Goal: Task Accomplishment & Management: Use online tool/utility

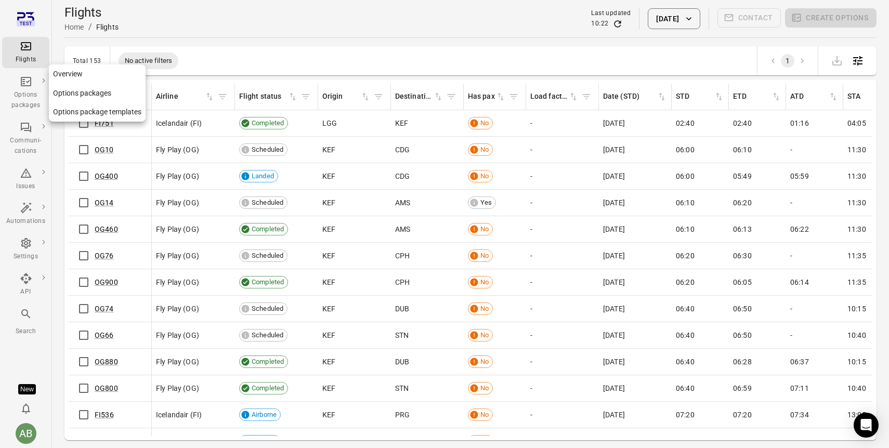
click at [77, 94] on link "Options packages" at bounding box center [97, 93] width 97 height 19
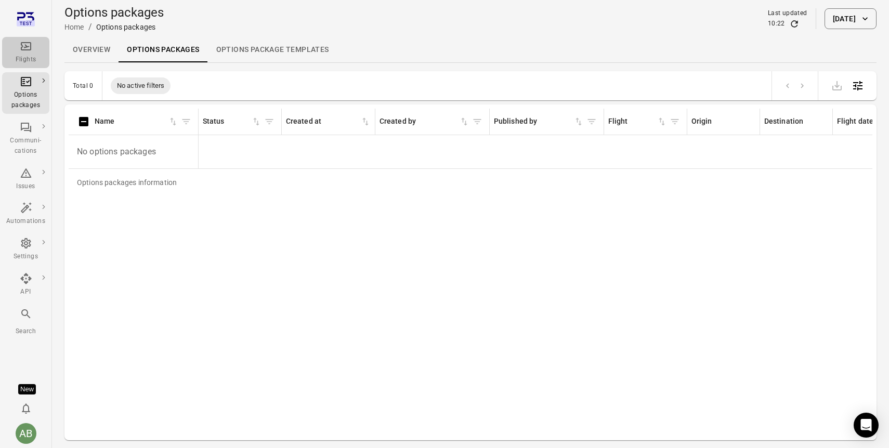
click at [17, 52] on div "Flights" at bounding box center [25, 52] width 39 height 25
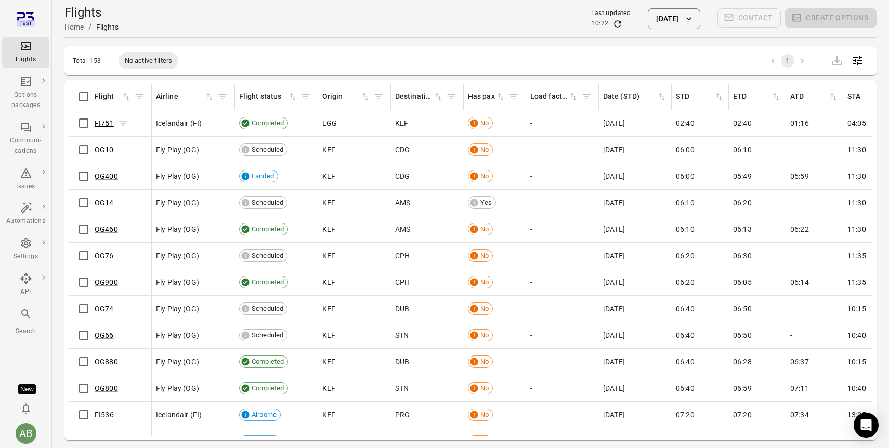
click at [104, 122] on link "FI751" at bounding box center [104, 123] width 19 height 8
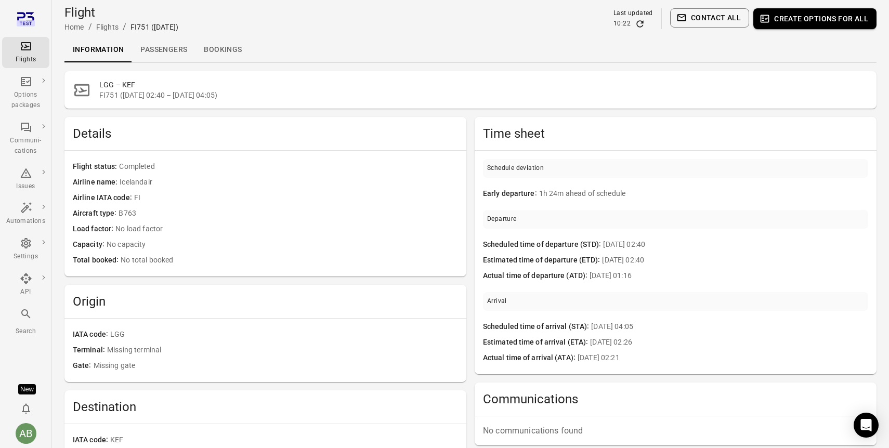
click at [801, 23] on button "Create options for all" at bounding box center [814, 18] width 123 height 21
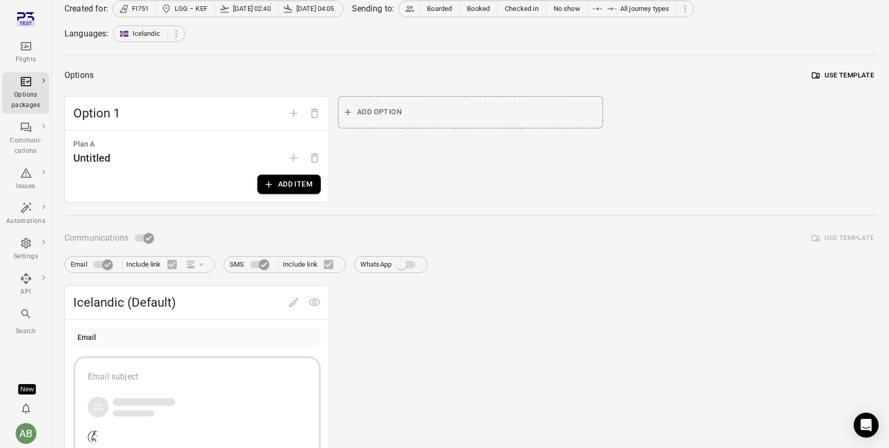
scroll to position [67, 0]
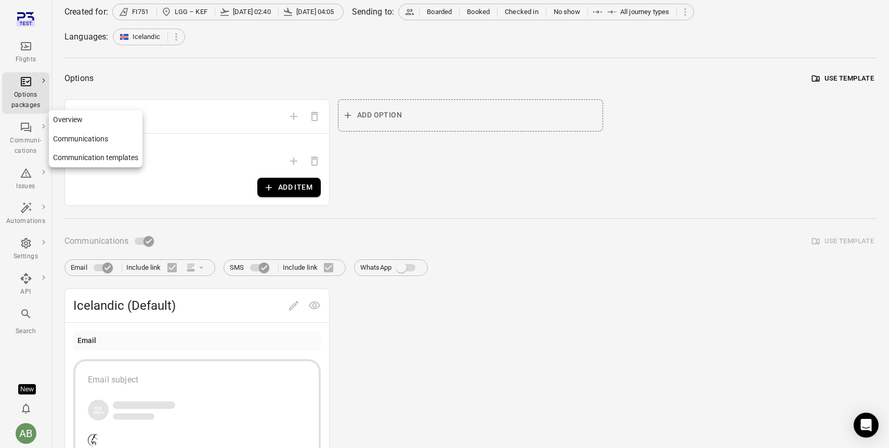
click at [29, 137] on div "Communi-cations" at bounding box center [25, 146] width 39 height 21
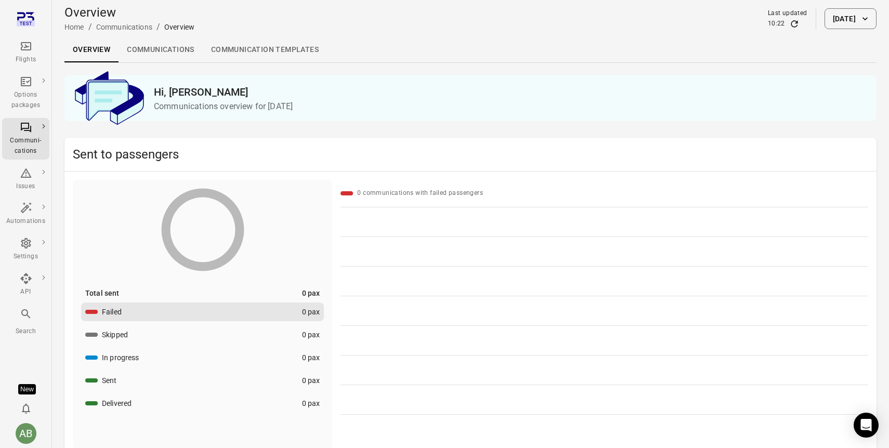
click at [167, 48] on link "Communications" at bounding box center [160, 49] width 84 height 25
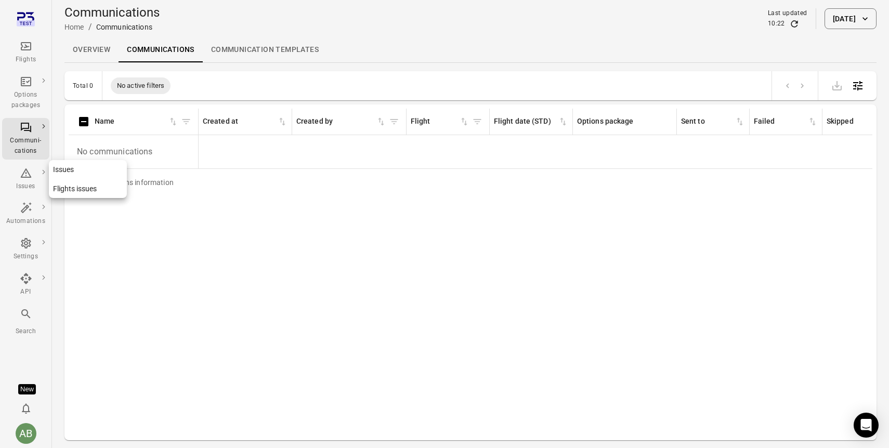
click at [20, 172] on icon "Main navigation" at bounding box center [26, 173] width 12 height 12
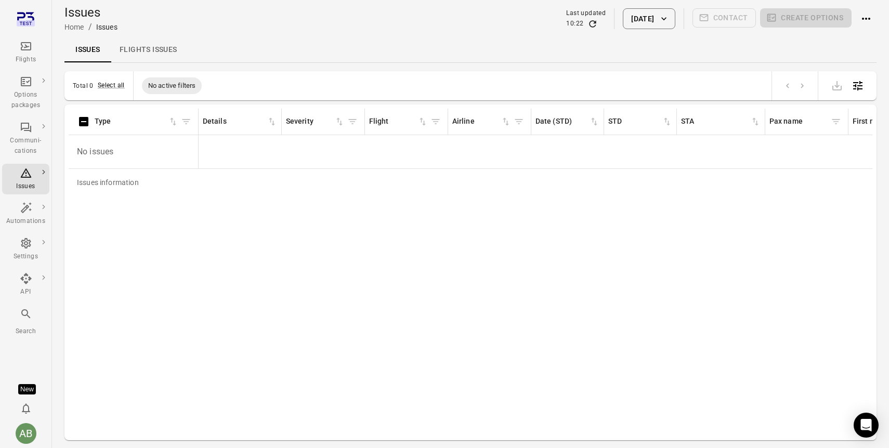
click at [641, 17] on button "[DATE]" at bounding box center [648, 18] width 52 height 21
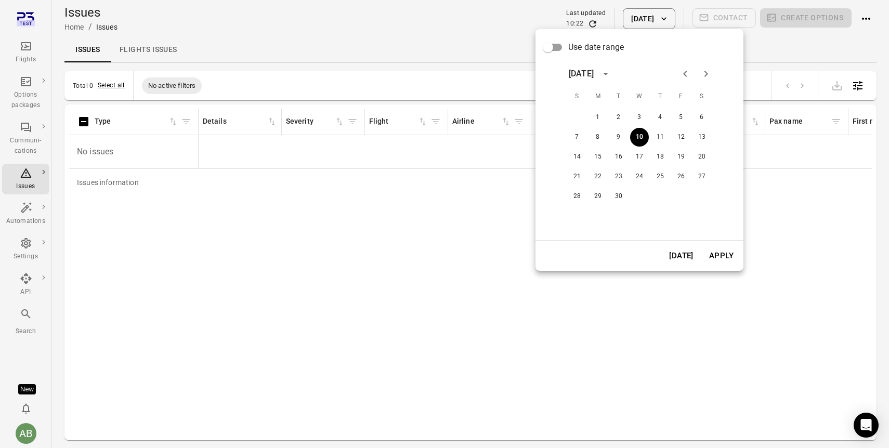
click at [587, 48] on span "Use date range" at bounding box center [596, 47] width 56 height 12
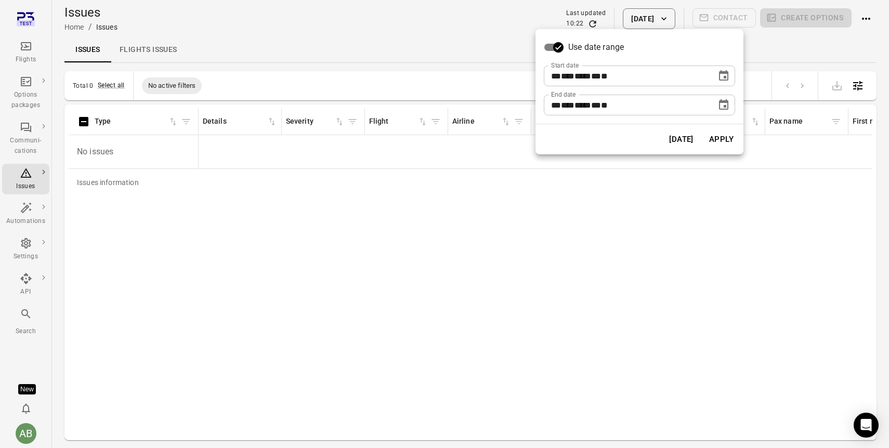
click at [572, 76] on span "***" at bounding box center [568, 76] width 14 height 8
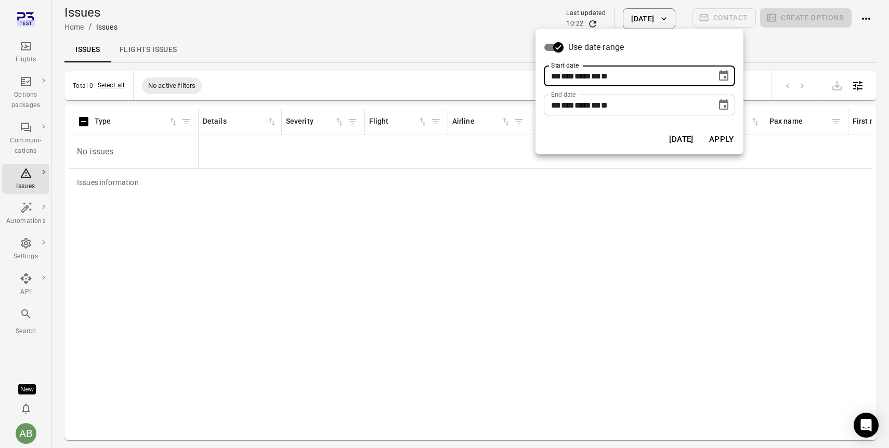
click at [572, 76] on span "***" at bounding box center [568, 76] width 14 height 8
type input "**********"
click at [724, 138] on button "Apply" at bounding box center [721, 139] width 36 height 22
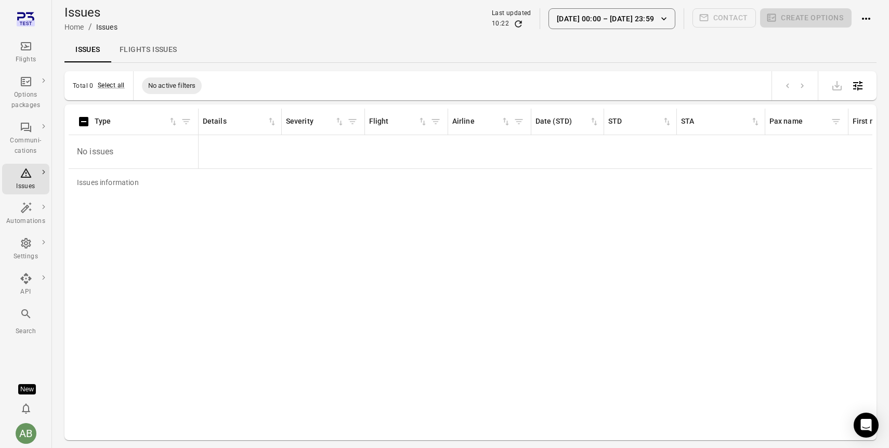
click at [157, 47] on link "Flights issues" at bounding box center [148, 49] width 74 height 25
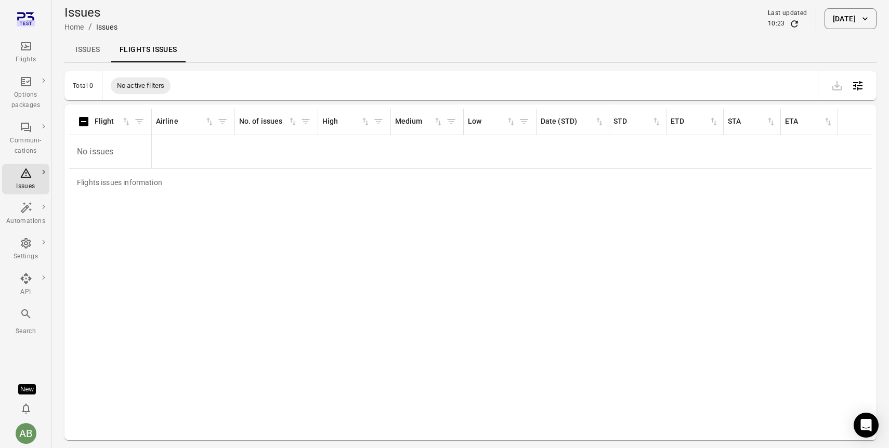
click at [24, 48] on icon "Main navigation" at bounding box center [26, 46] width 12 height 12
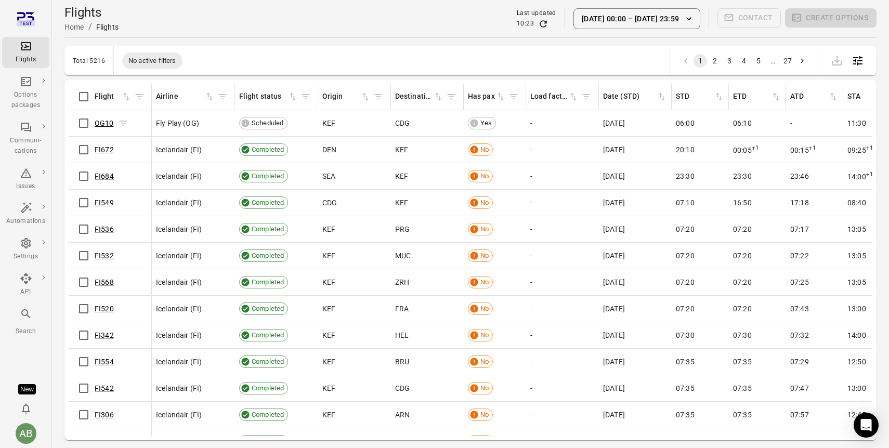
click at [101, 122] on link "OG10" at bounding box center [104, 123] width 19 height 8
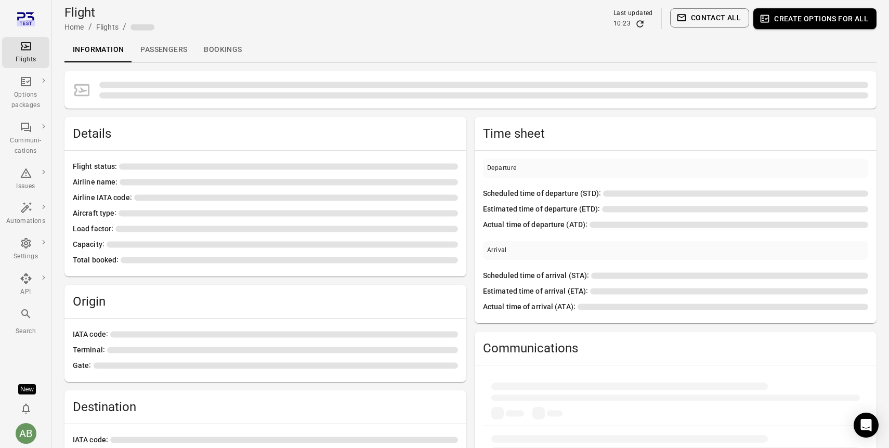
click at [164, 44] on link "Passengers" at bounding box center [163, 49] width 63 height 25
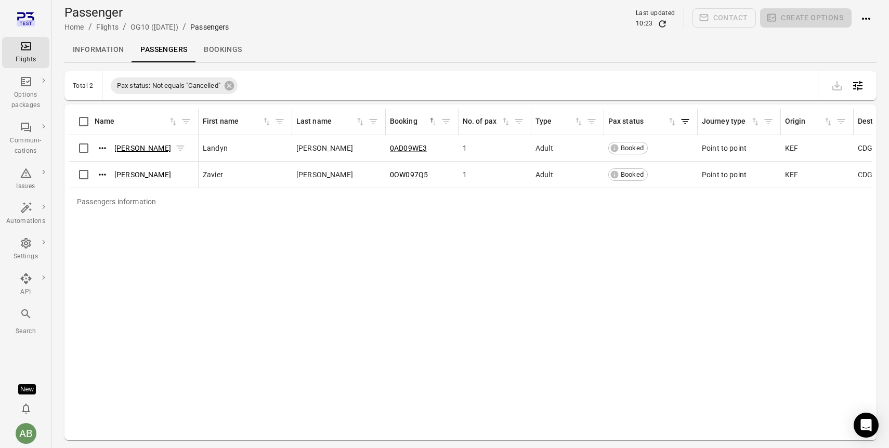
click at [139, 146] on link "[PERSON_NAME]" at bounding box center [142, 148] width 57 height 8
